Goal: Check status: Check status

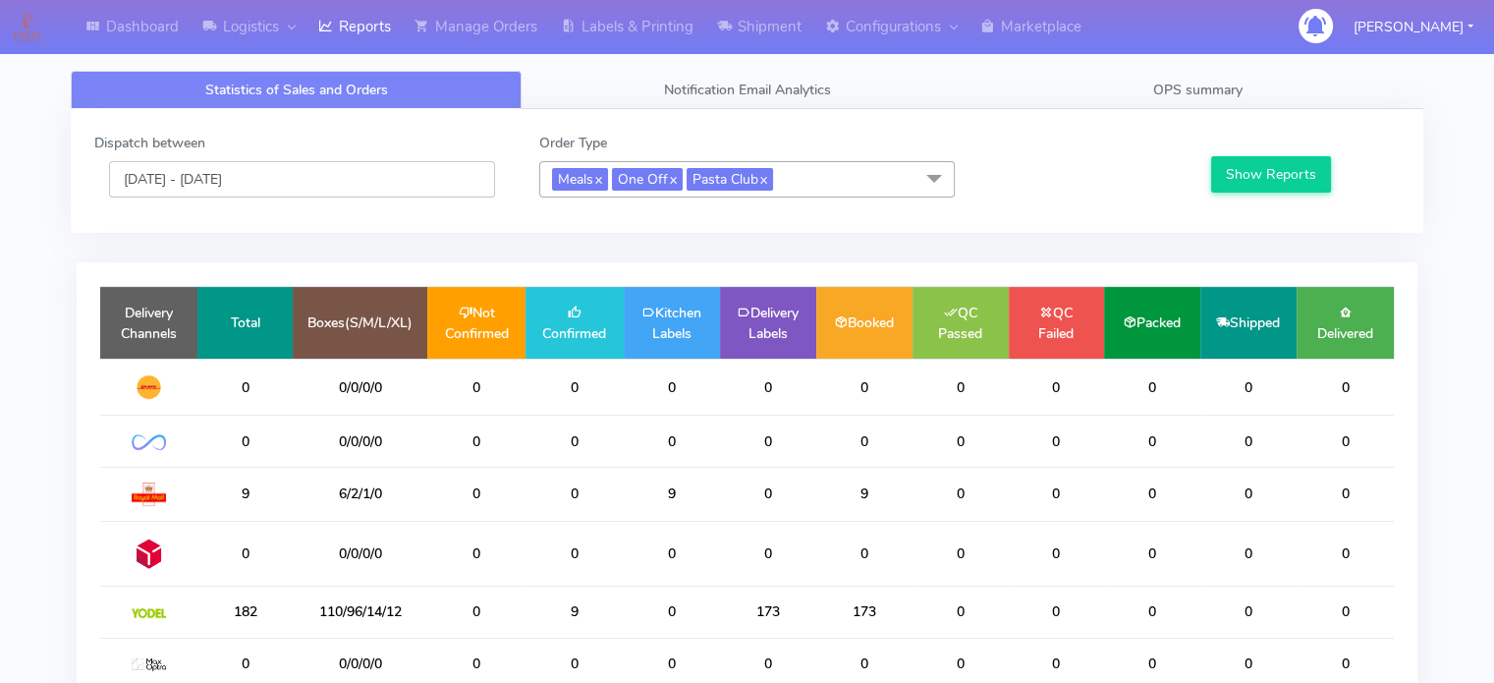
click at [285, 192] on input "[DATE] - [DATE]" at bounding box center [302, 179] width 386 height 36
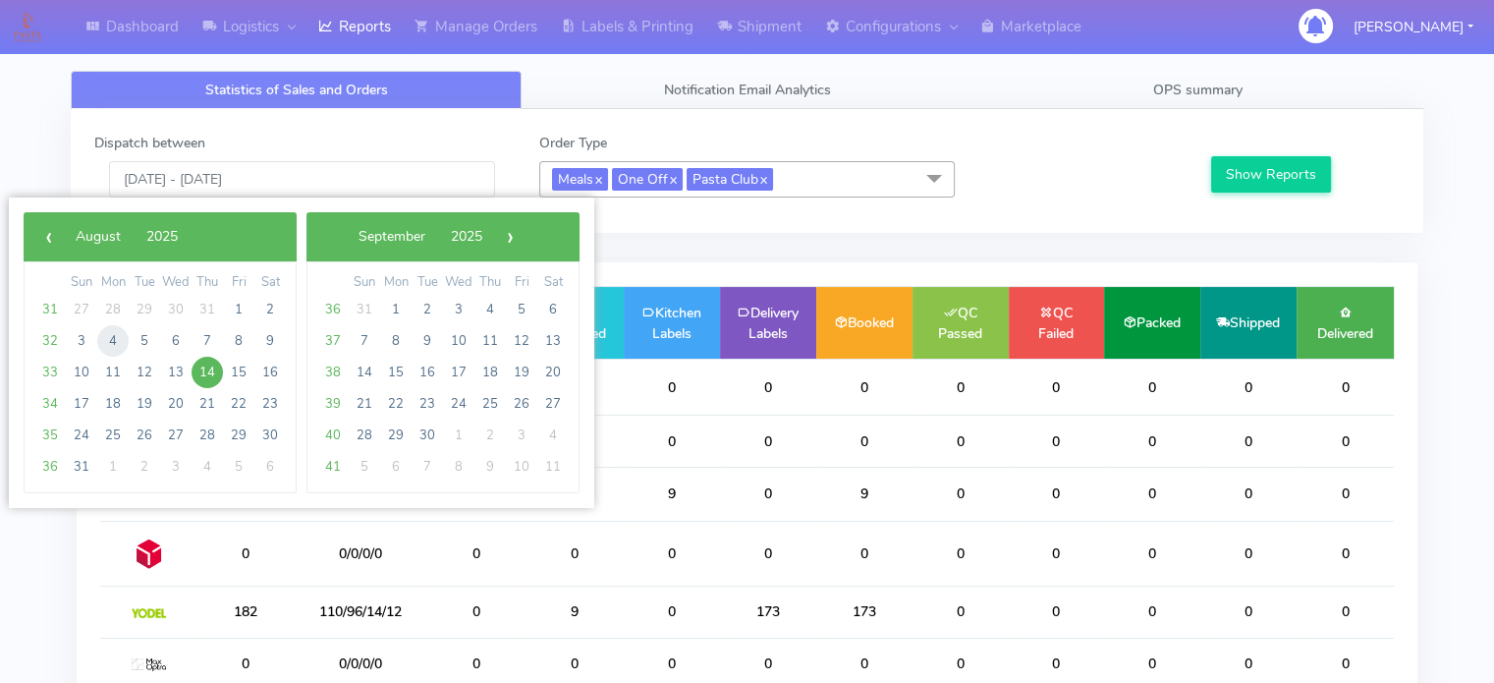
click at [115, 339] on span "4" at bounding box center [112, 340] width 31 height 31
click at [81, 368] on span "10" at bounding box center [81, 372] width 31 height 31
type input "[DATE] - [DATE]"
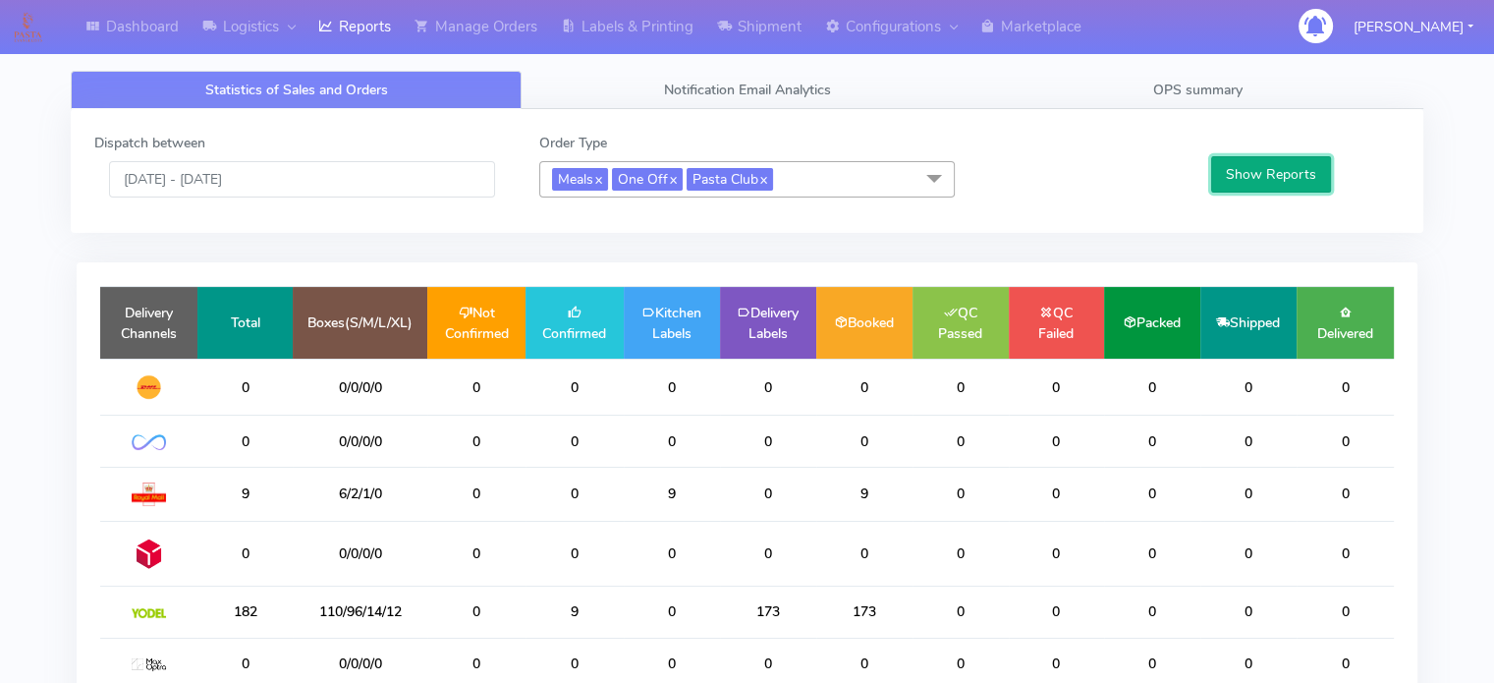
click at [1230, 176] on button "Show Reports" at bounding box center [1271, 174] width 121 height 36
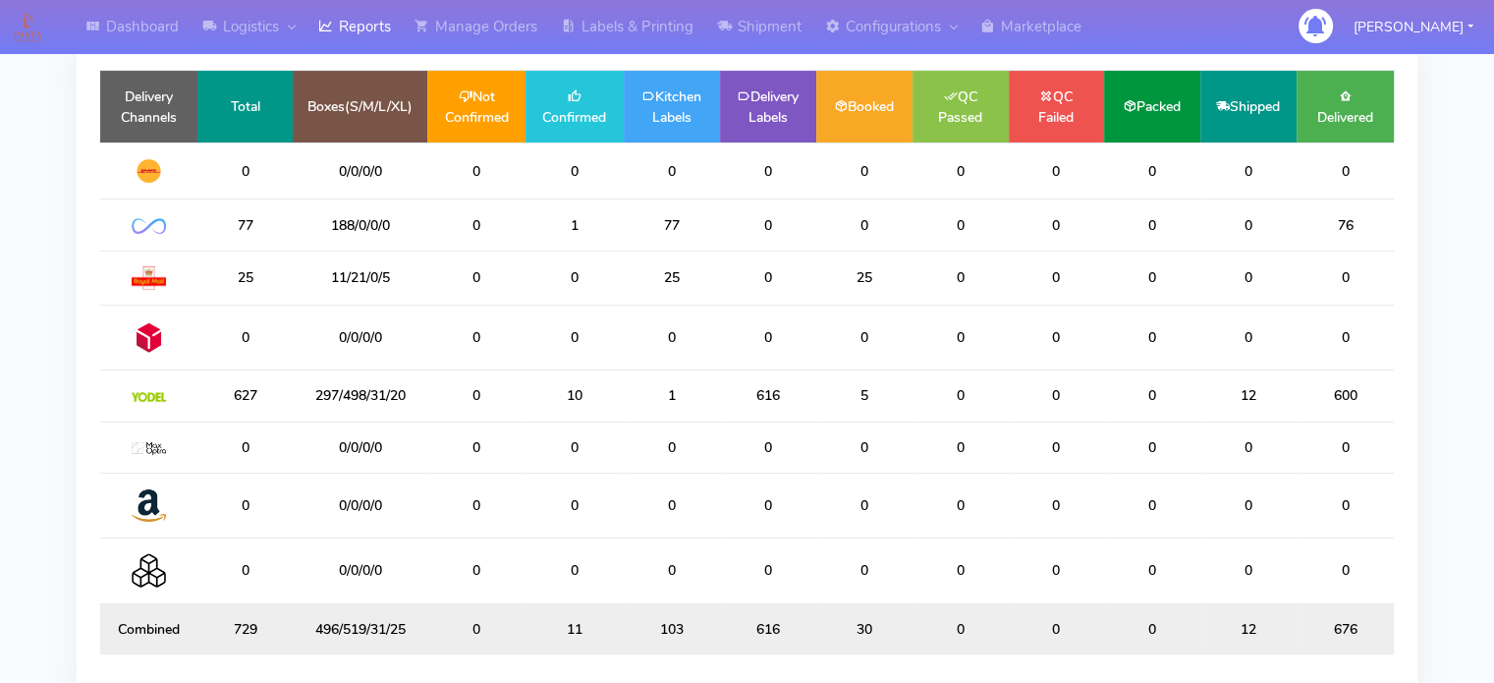
scroll to position [212, 0]
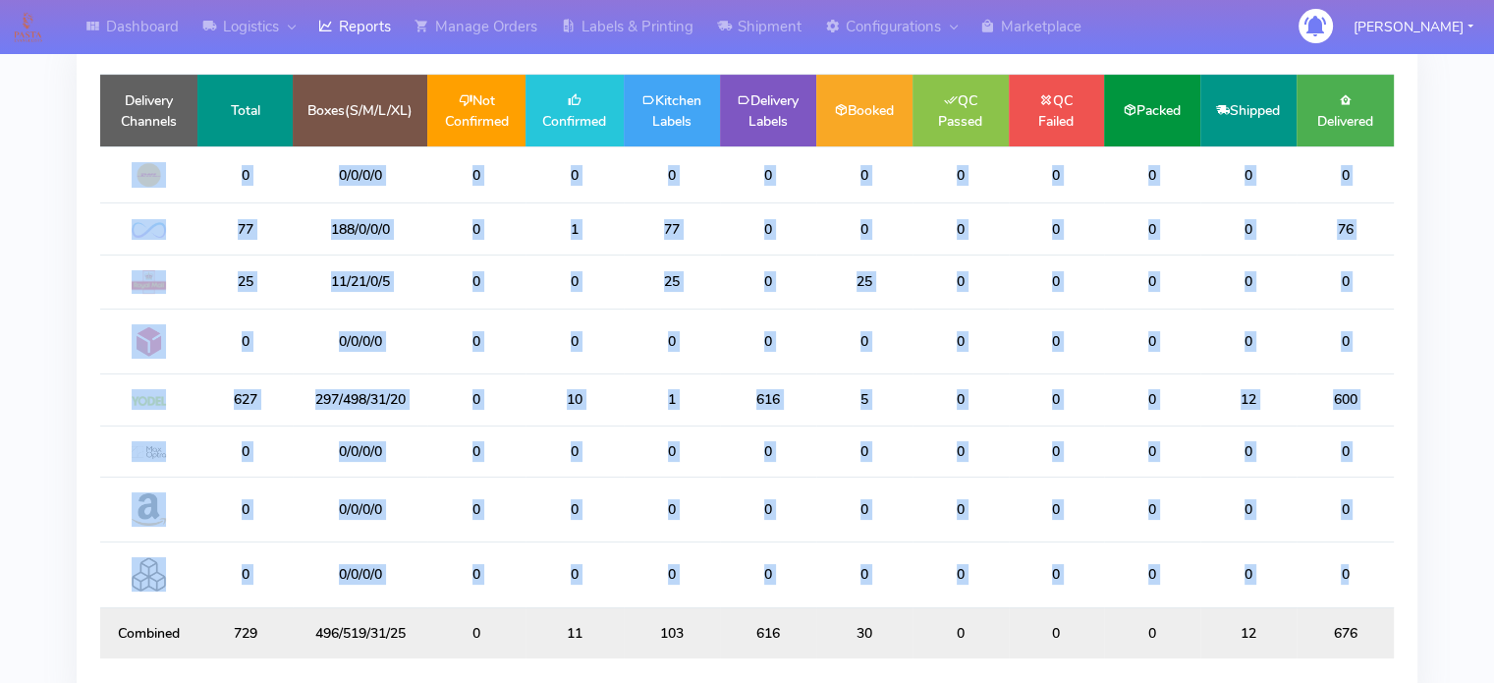
drag, startPoint x: 126, startPoint y: 186, endPoint x: 1363, endPoint y: 614, distance: 1309.4
click at [1363, 614] on table "Delivery Channels Total Boxes(S/M/L/XL) Not Confirmed Confirmed Kitchen Labels …" at bounding box center [746, 366] width 1293 height 584
copy table "0 0/0/0/0 0 0 0 0 0 0 0 0 0 0 77 188/0/0/0 0 1 77 0 0 0 0 0 0 76 25 11/21/0/5 0…"
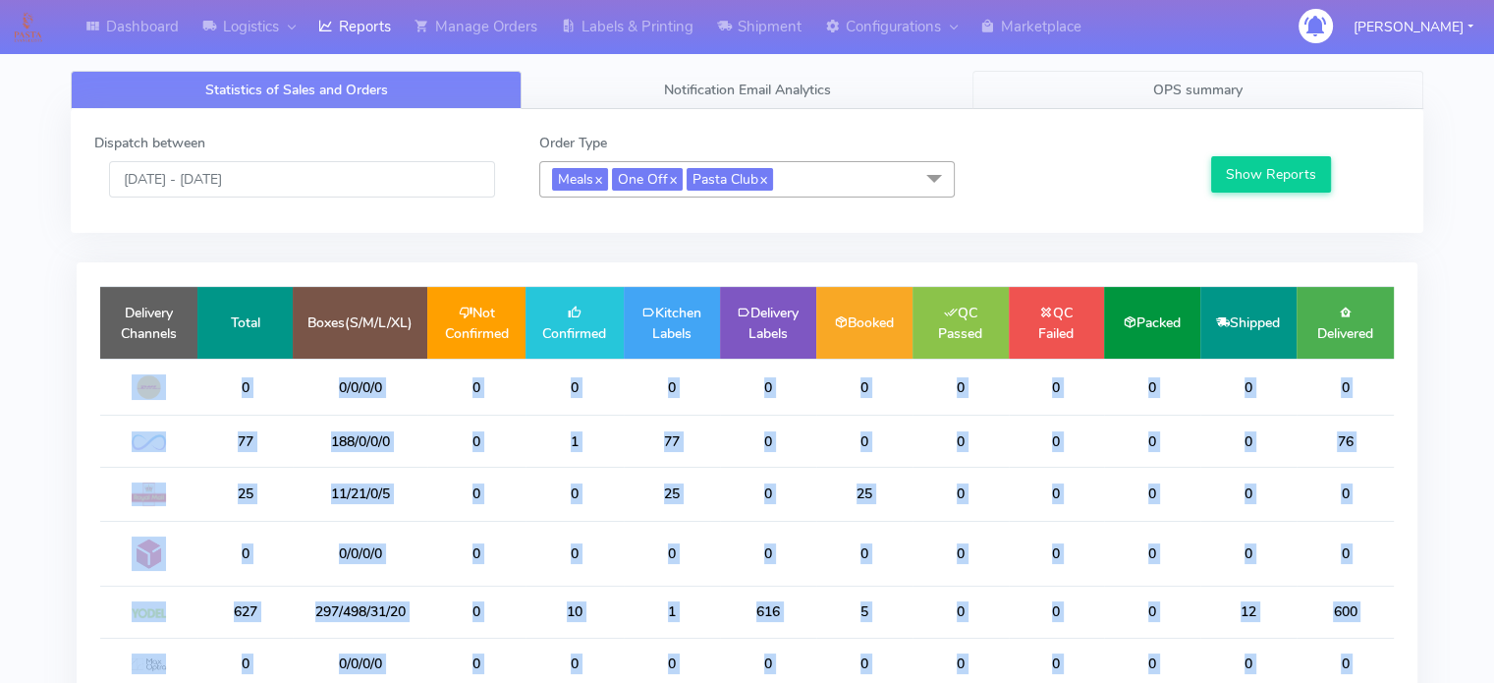
click at [1202, 93] on span "OPS summary" at bounding box center [1197, 90] width 89 height 19
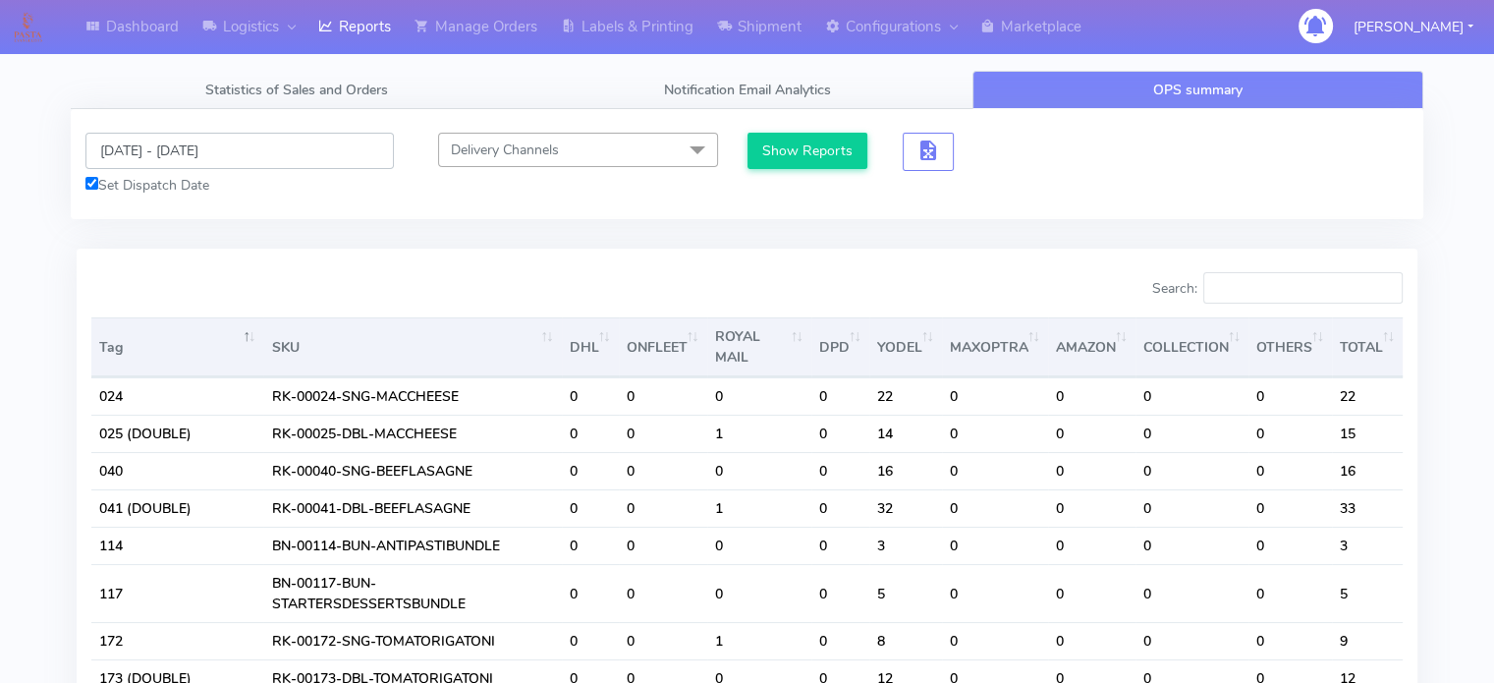
click at [196, 158] on input "[DATE] - [DATE]" at bounding box center [239, 151] width 308 height 36
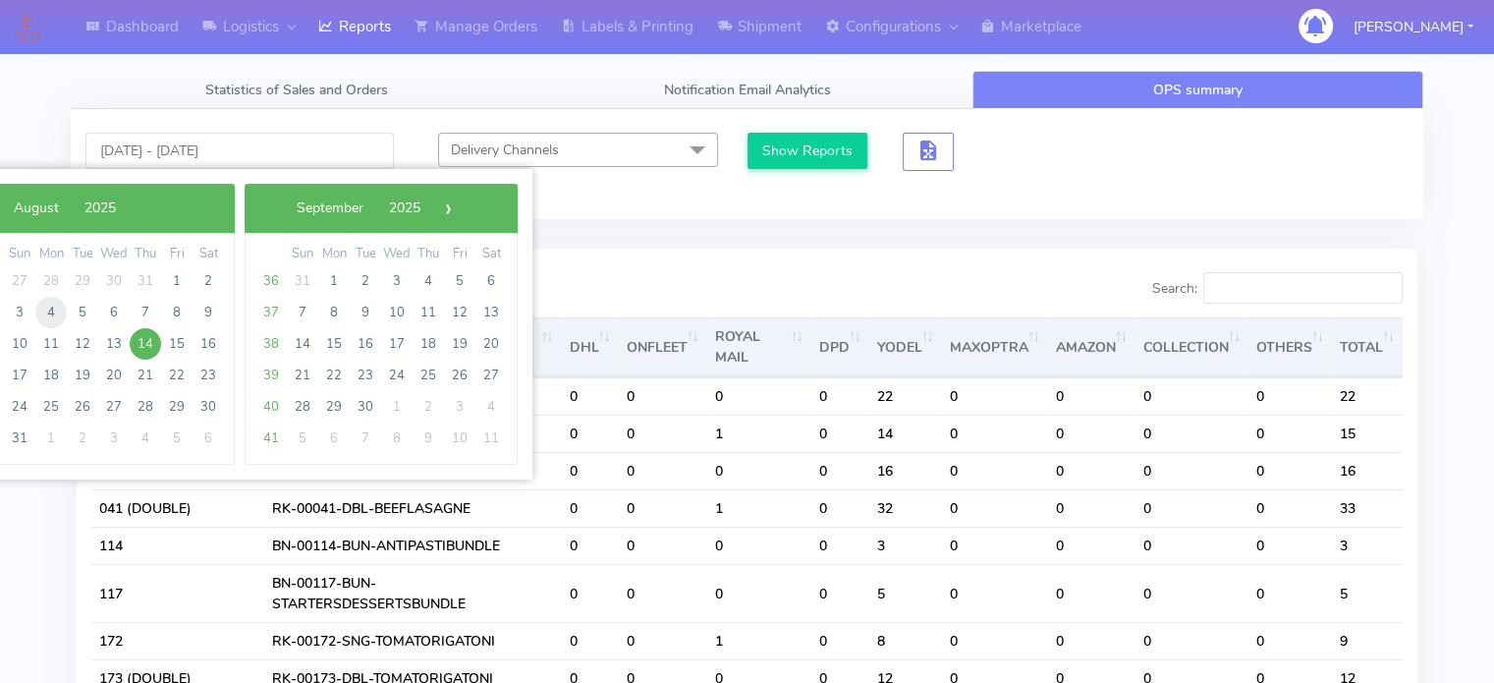
click at [54, 312] on span "4" at bounding box center [50, 312] width 31 height 31
click at [16, 344] on span "10" at bounding box center [19, 343] width 31 height 31
type input "[DATE] - [DATE]"
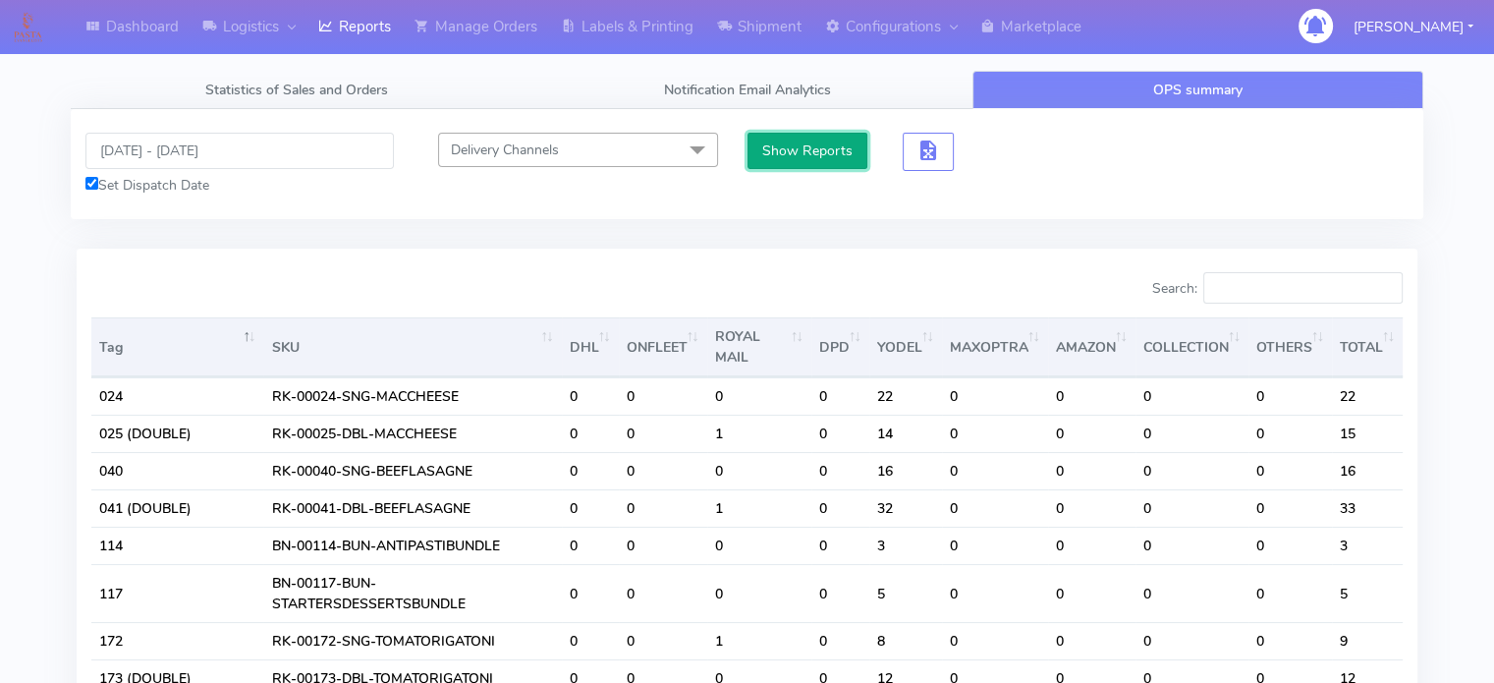
click at [801, 167] on button "Show Reports" at bounding box center [807, 151] width 121 height 36
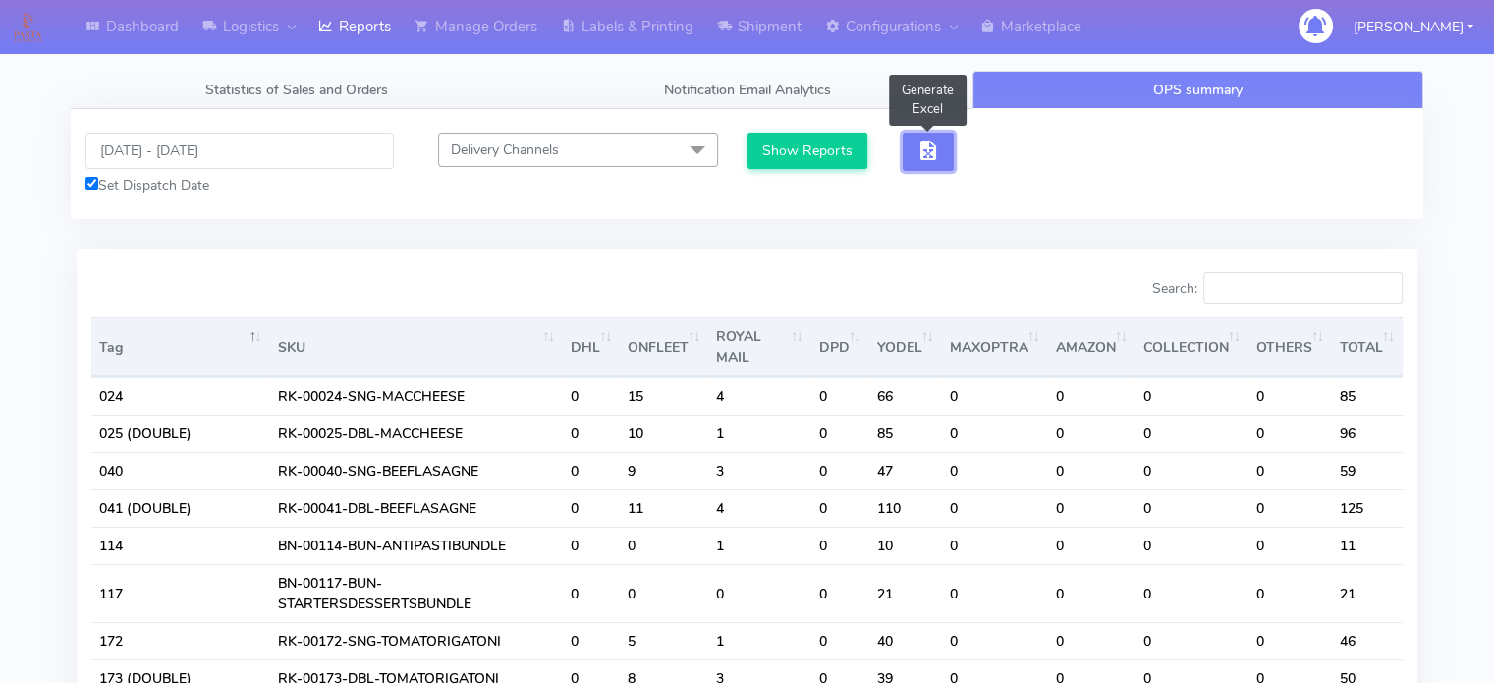
click at [927, 152] on span "button" at bounding box center [928, 154] width 24 height 19
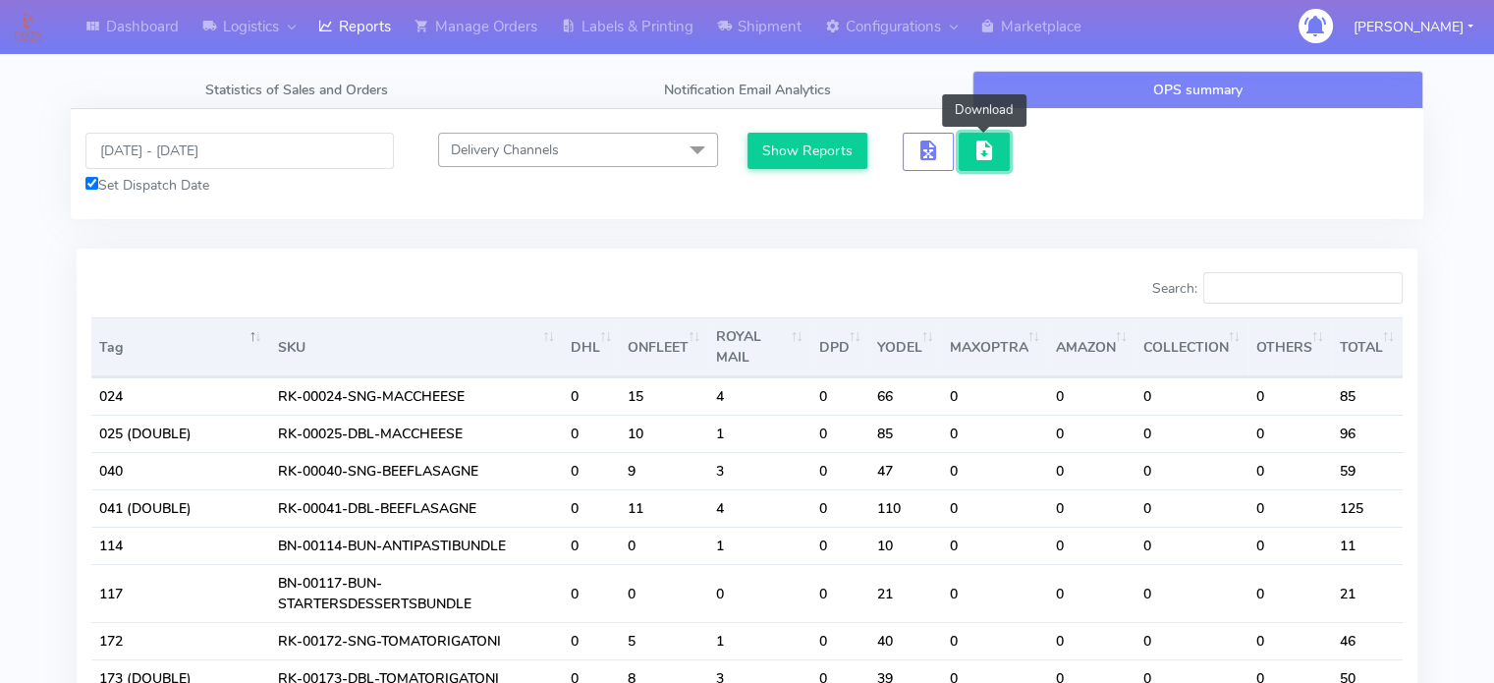
click at [993, 155] on span "button" at bounding box center [984, 154] width 24 height 19
